Goal: Find specific page/section: Find specific page/section

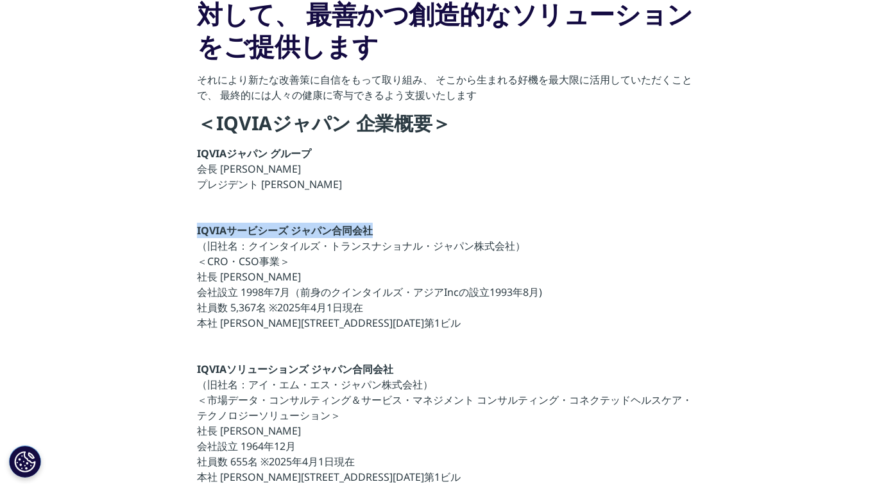
drag, startPoint x: 195, startPoint y: 230, endPoint x: 381, endPoint y: 228, distance: 186.0
click at [381, 228] on section "私たちは、ヘルスケア企業が抱える課題に対して、 最善かつ創造的なソリューションをご提供します それにより新たな改善策に自信をもって取り組み、 そこから生まれる…" at bounding box center [447, 382] width 895 height 896
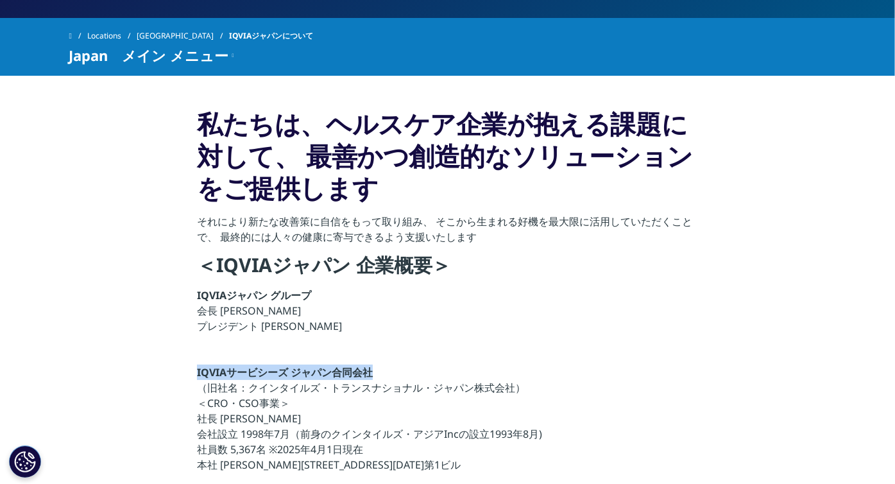
scroll to position [257, 0]
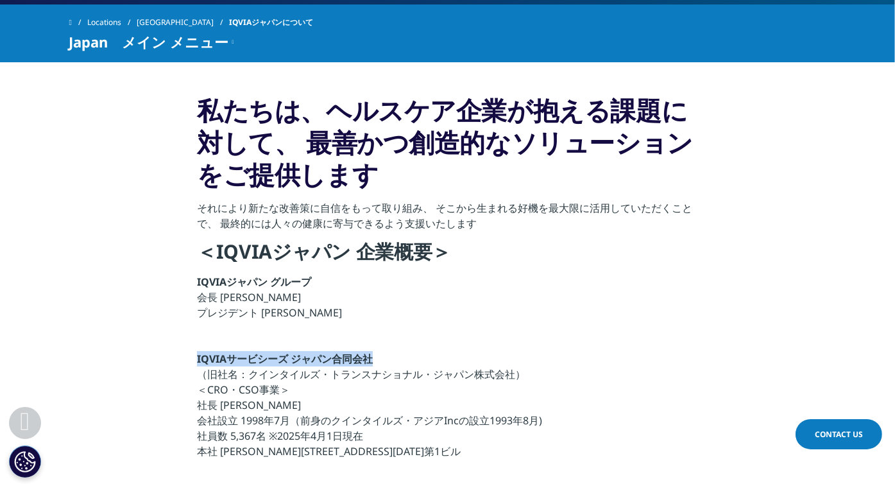
copy strong "IQVIAサービシーズ ジャパン合同会社"
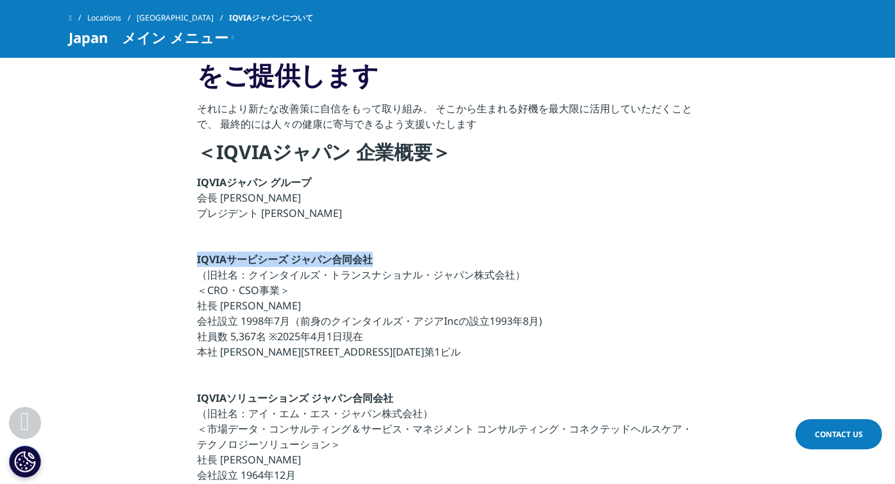
scroll to position [321, 0]
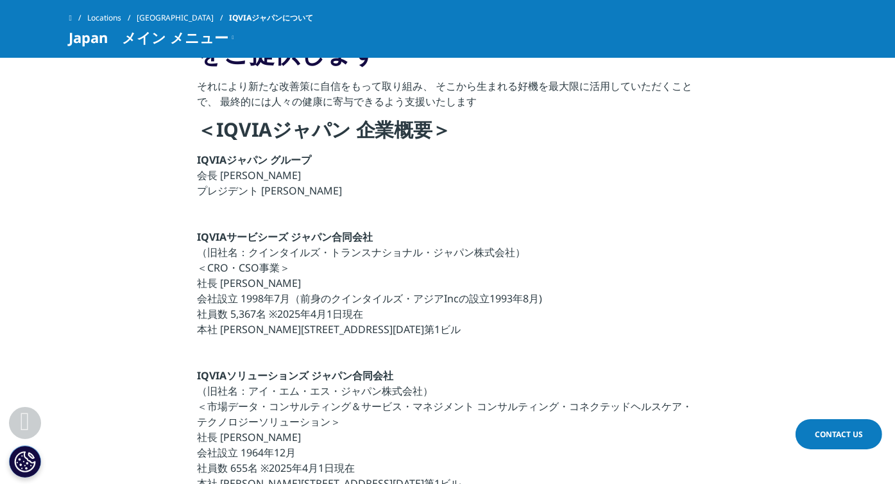
click at [562, 160] on p "IQVIAジャパン グループ 会長 [PERSON_NAME] プレジデント [PERSON_NAME]" at bounding box center [447, 179] width 501 height 54
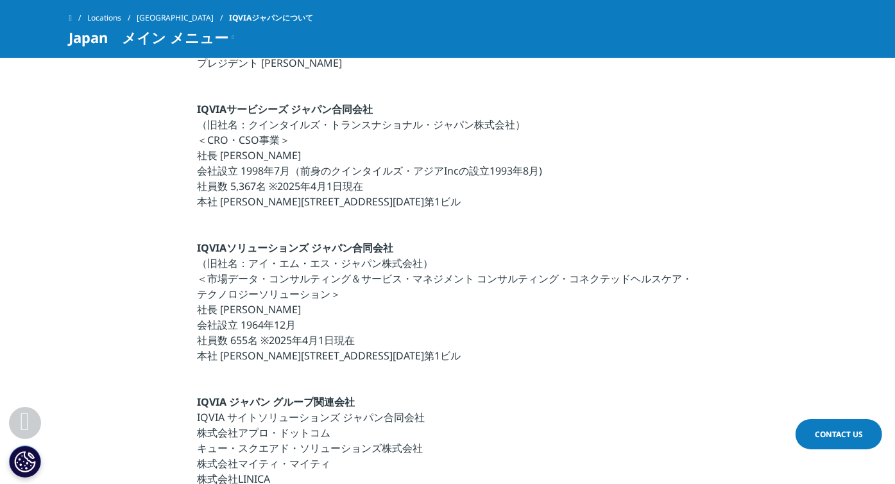
scroll to position [449, 0]
drag, startPoint x: 210, startPoint y: 137, endPoint x: 280, endPoint y: 139, distance: 69.3
click at [280, 139] on p "IQVIAサービシーズ ジャパン合同会社 （旧社名：クインタイルズ・トランスナショナル・ジャパン株式会社） ＜CRO・CSO事業＞ 社長 [PERSON_NA…" at bounding box center [447, 158] width 501 height 115
copy p "CRO・CSO事業"
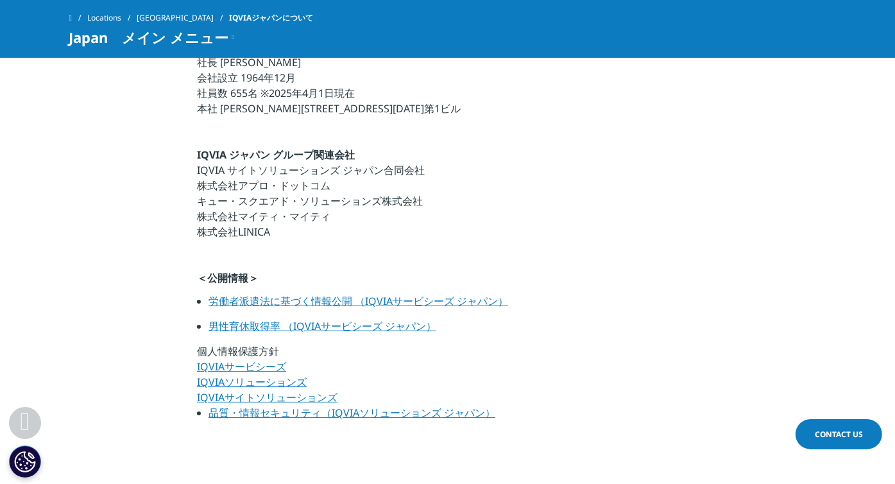
scroll to position [770, 0]
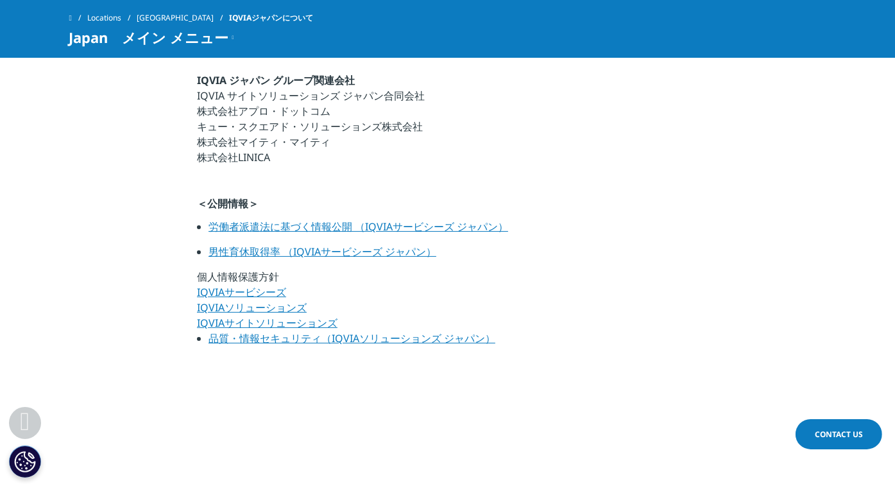
click at [294, 227] on link "労働者派遣法に基づく情報公開 （IQVIAサービシーズ ジャパン）" at bounding box center [358, 226] width 300 height 14
